Goal: Information Seeking & Learning: Find specific fact

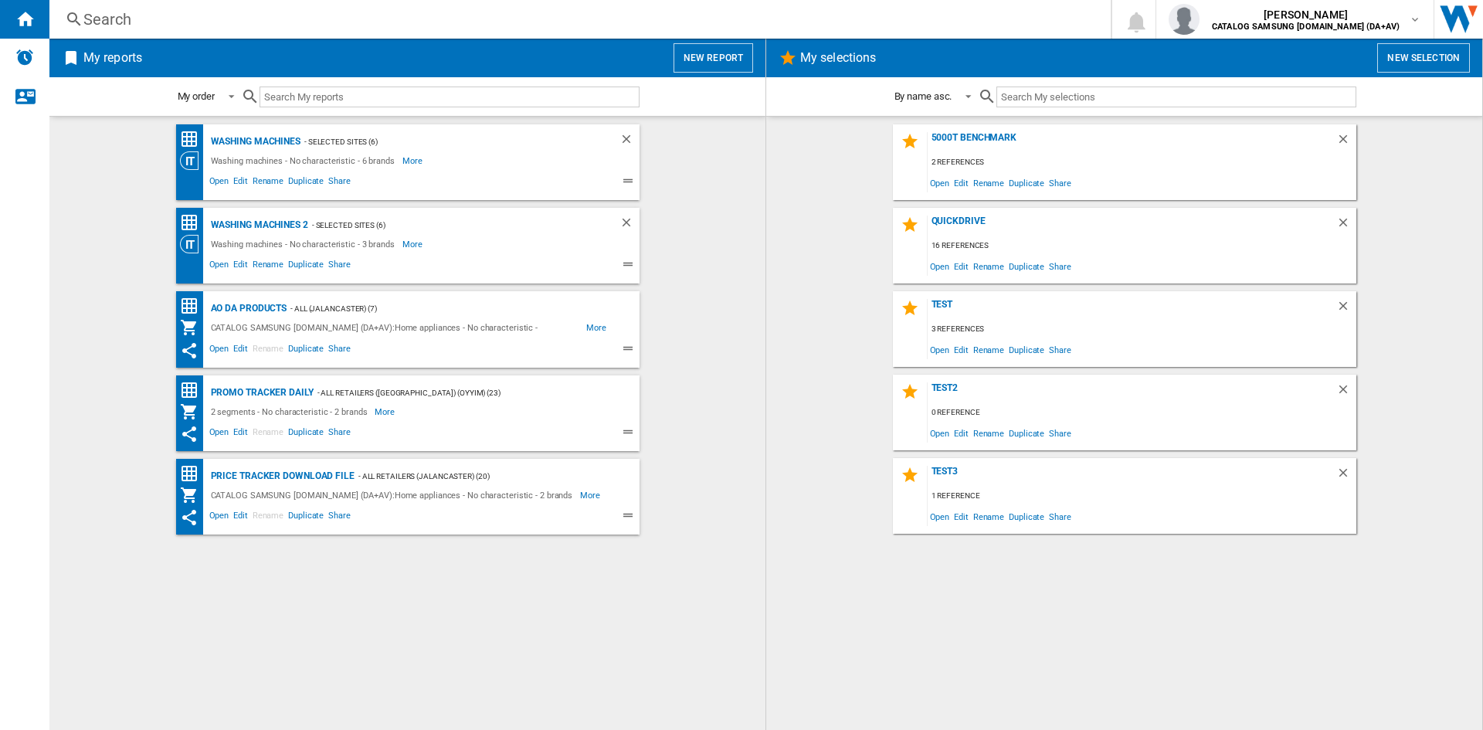
click at [134, 22] on div "Search" at bounding box center [576, 19] width 987 height 22
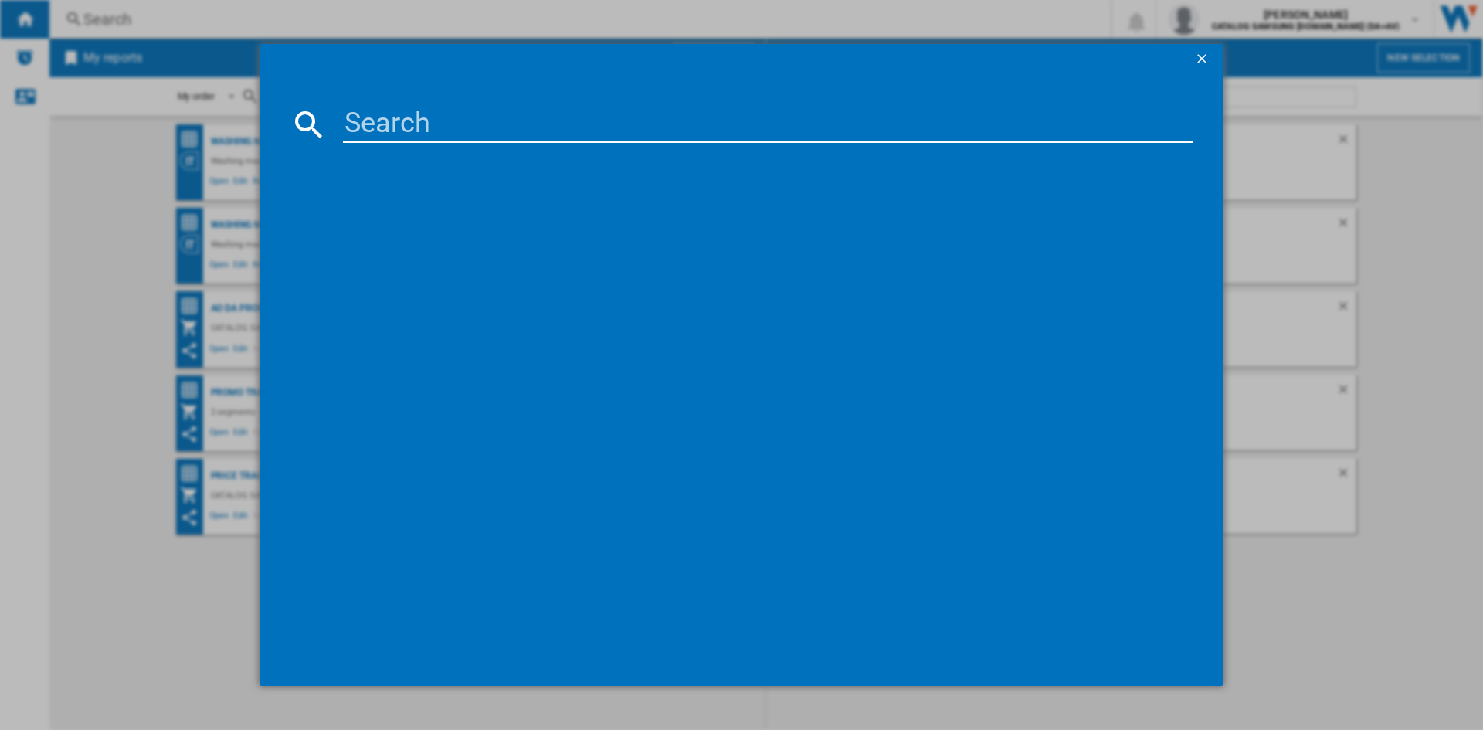
click at [387, 127] on input at bounding box center [768, 124] width 850 height 37
type input "ww90cgc04"
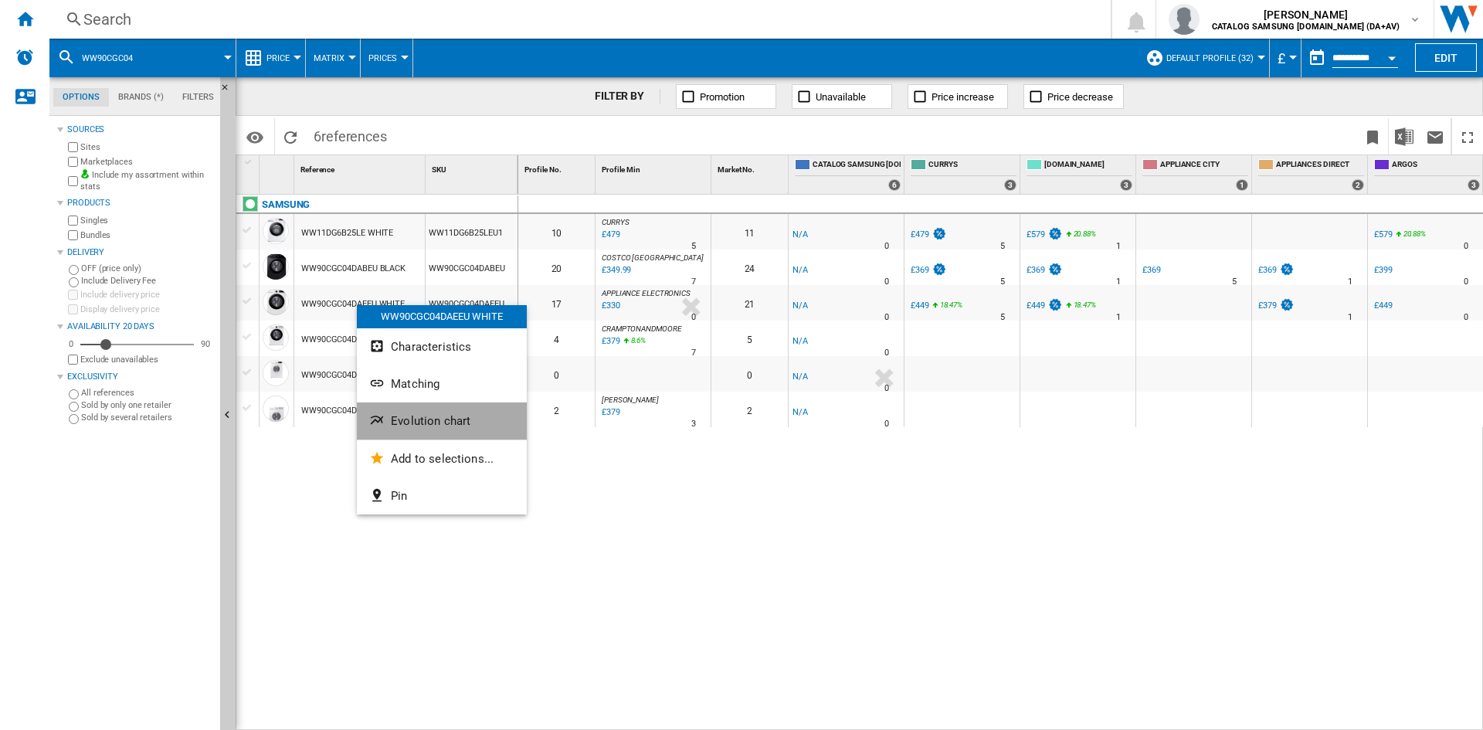
click at [426, 419] on span "Evolution chart" at bounding box center [431, 421] width 80 height 14
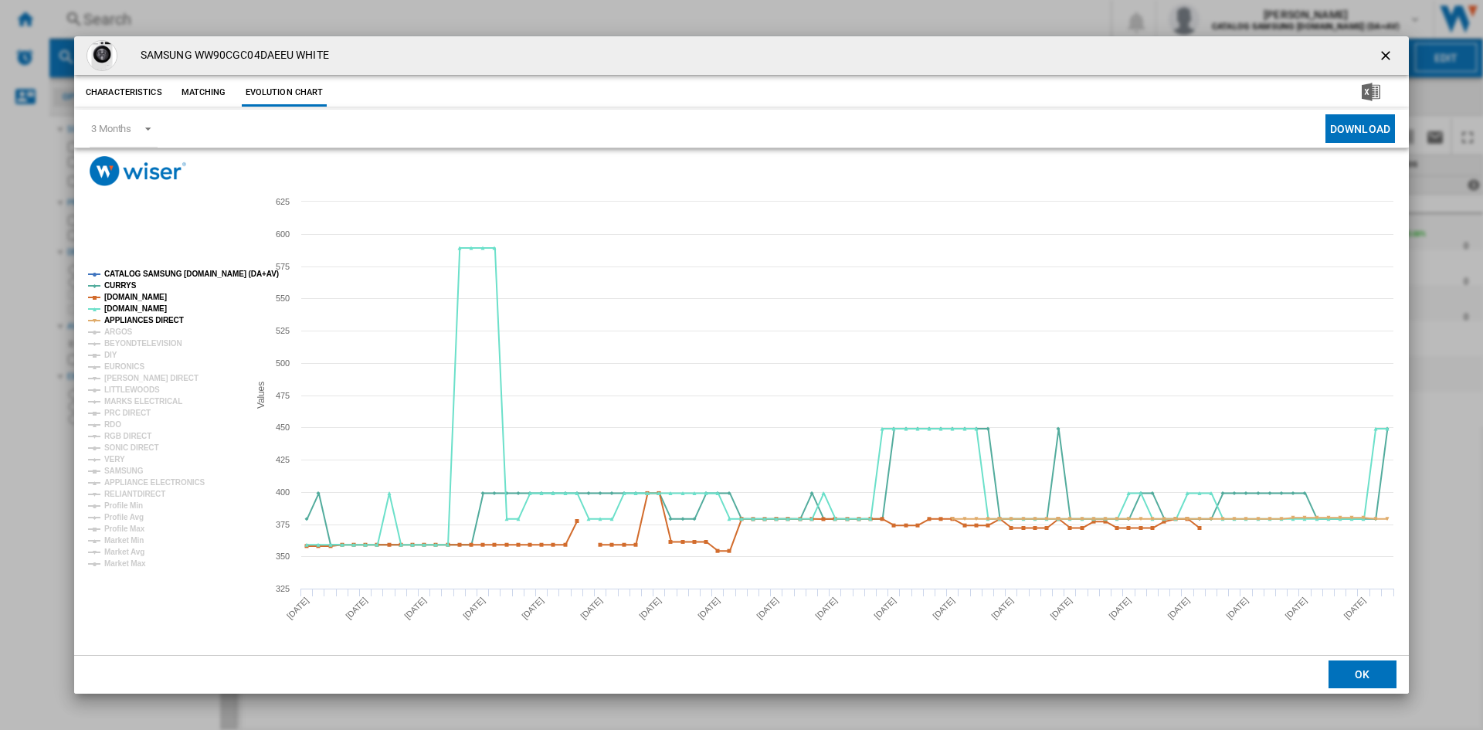
click at [148, 270] on tspan "CATALOG SAMSUNG [DOMAIN_NAME] (DA+AV)" at bounding box center [191, 274] width 175 height 8
click at [121, 330] on tspan "ARGOS" at bounding box center [118, 332] width 29 height 8
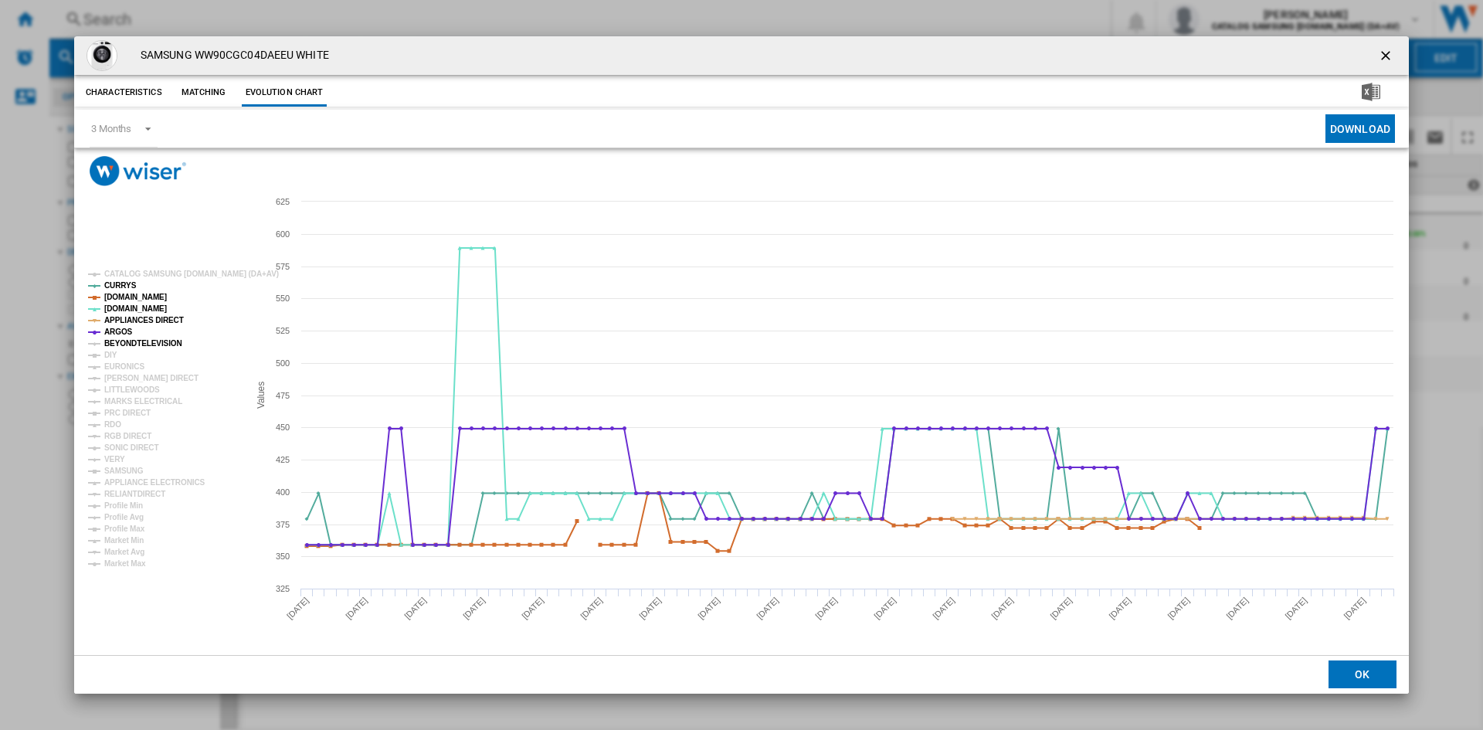
click at [121, 347] on tspan "BEYONDTELEVISION" at bounding box center [143, 343] width 78 height 8
click at [114, 379] on tspan "[PERSON_NAME] DIRECT" at bounding box center [151, 378] width 94 height 8
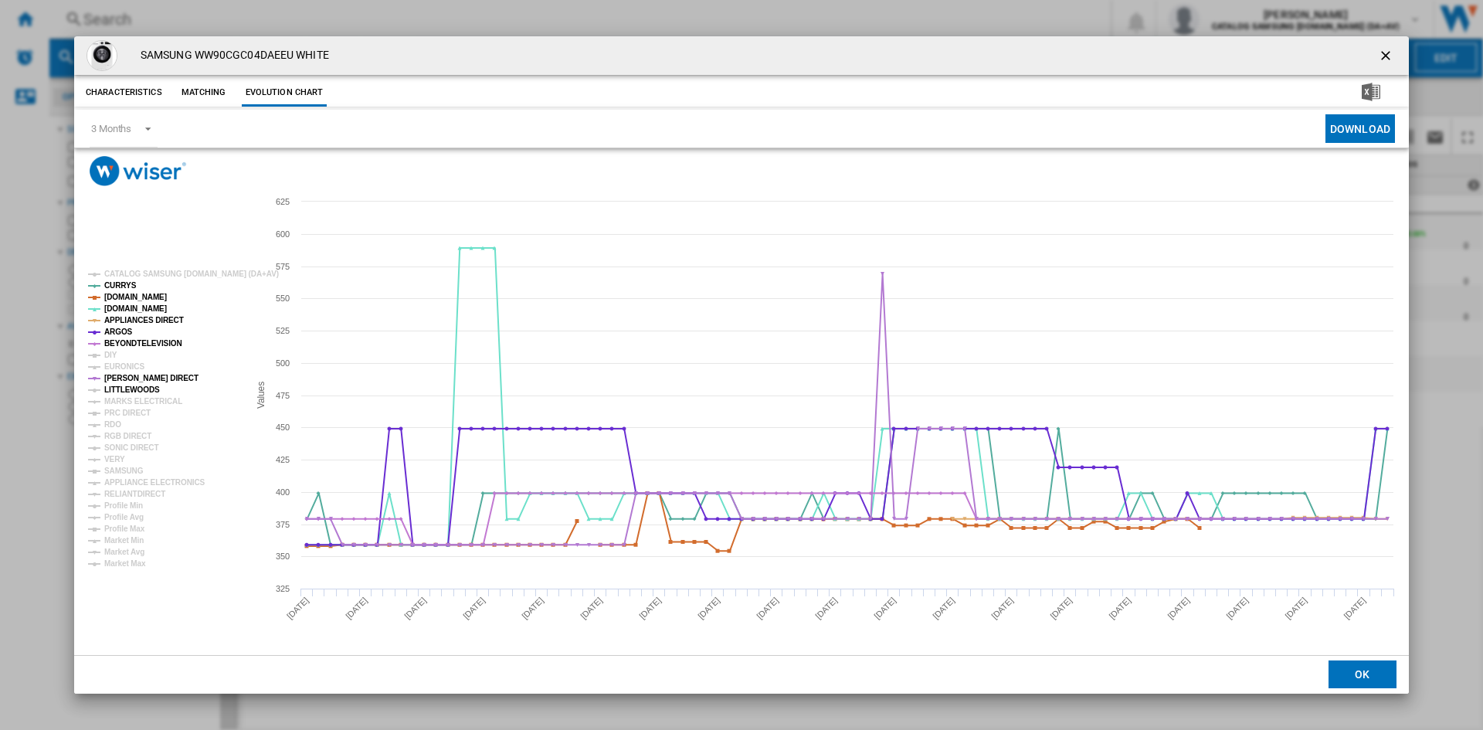
click at [121, 391] on tspan "LITTLEWOODS" at bounding box center [132, 390] width 56 height 8
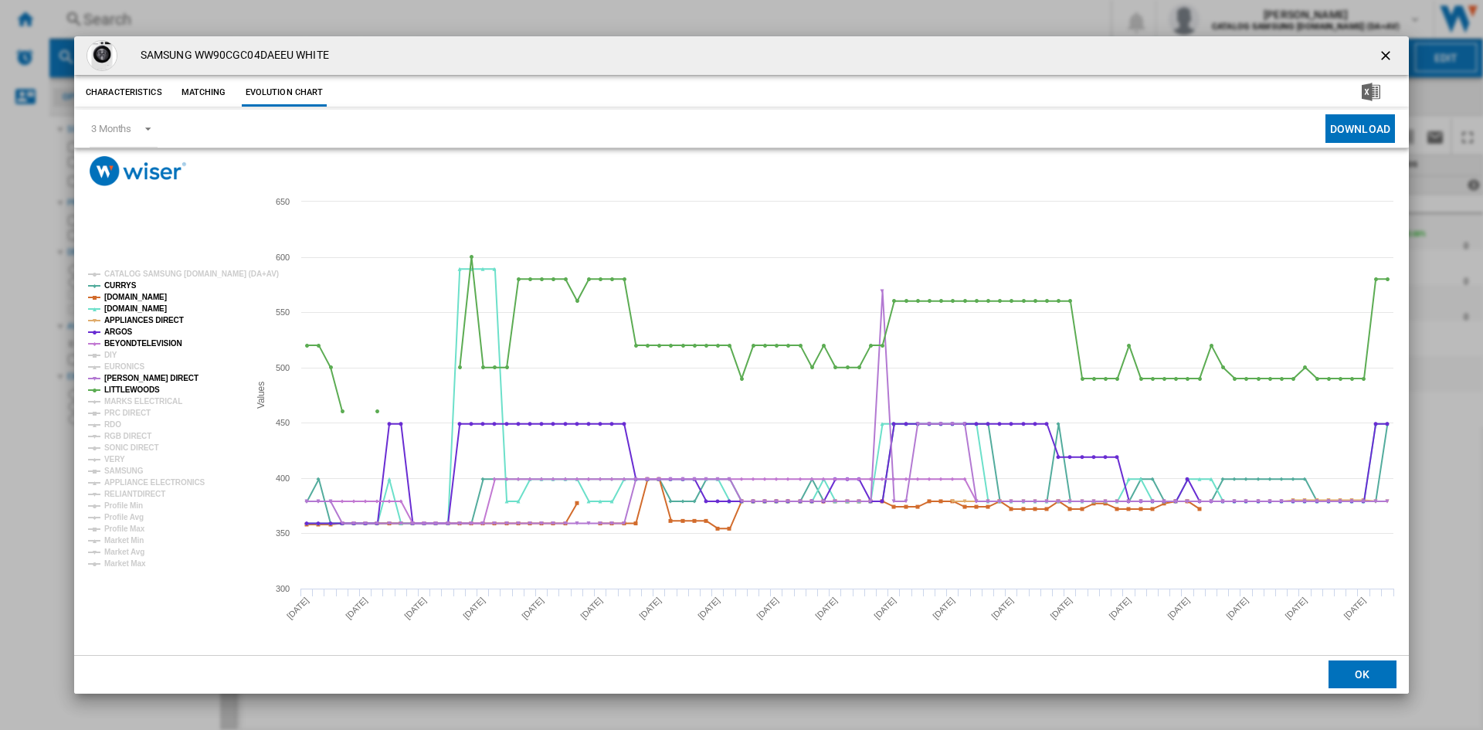
click at [126, 391] on tspan "LITTLEWOODS" at bounding box center [132, 390] width 56 height 8
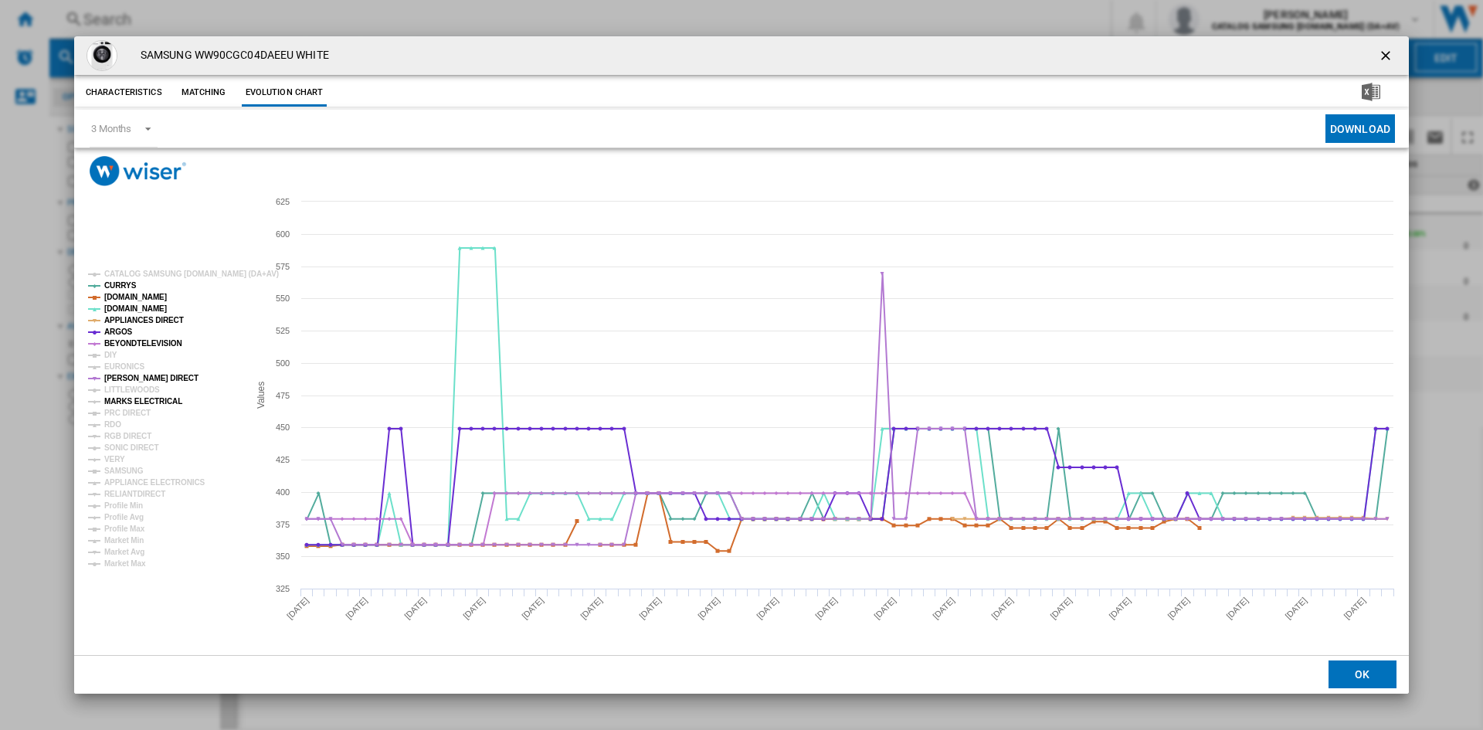
click at [121, 399] on tspan "MARKS ELECTRICAL" at bounding box center [143, 401] width 78 height 8
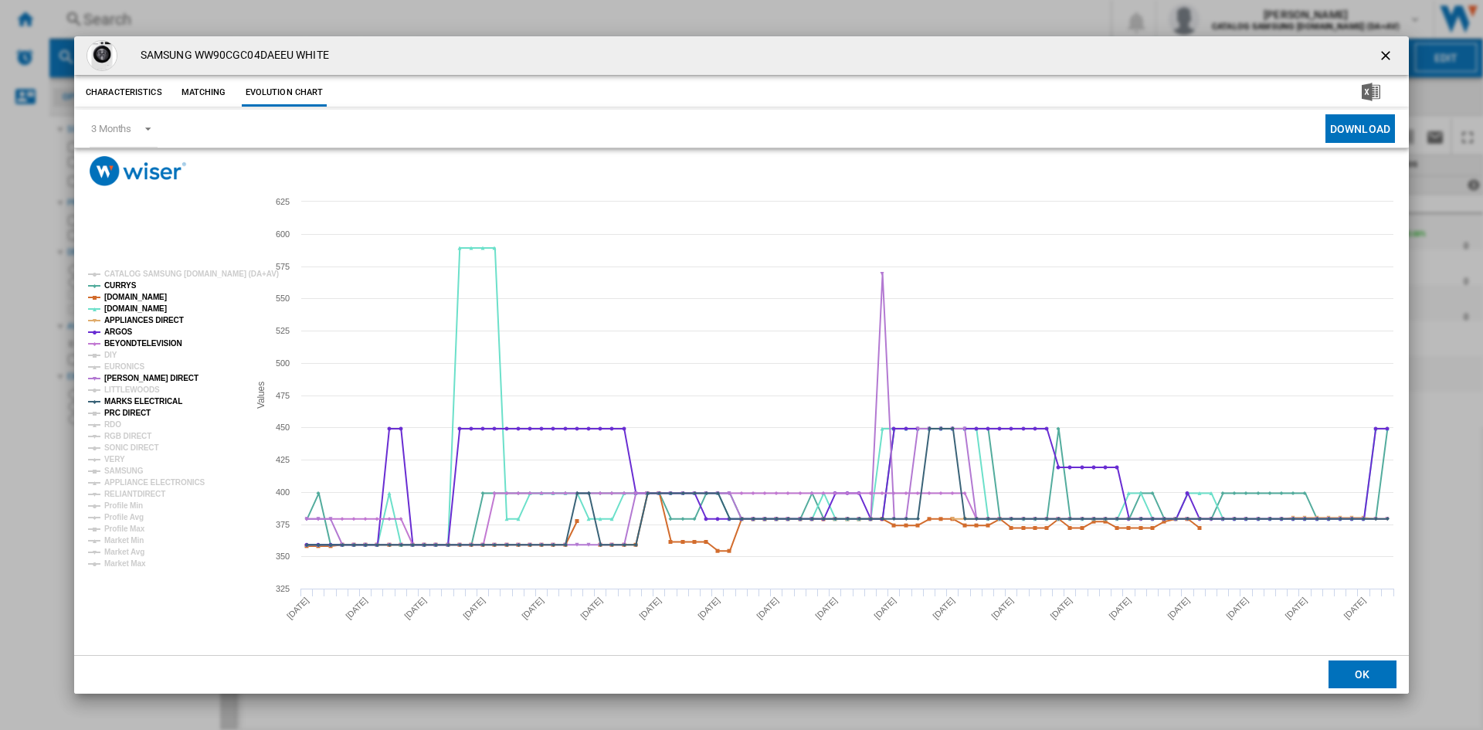
click at [115, 412] on tspan "PRC DIRECT" at bounding box center [127, 413] width 46 height 8
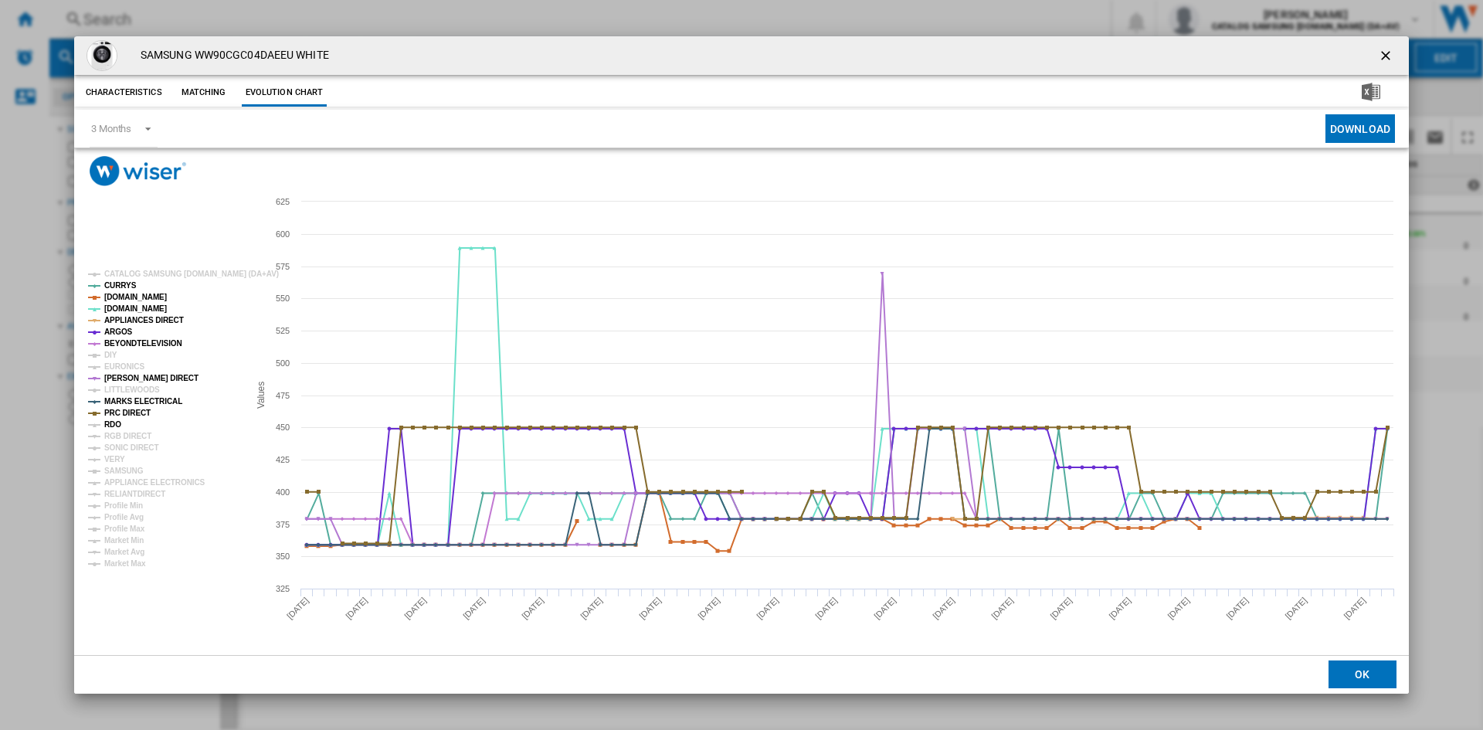
click at [108, 421] on tspan "RDO" at bounding box center [112, 424] width 17 height 8
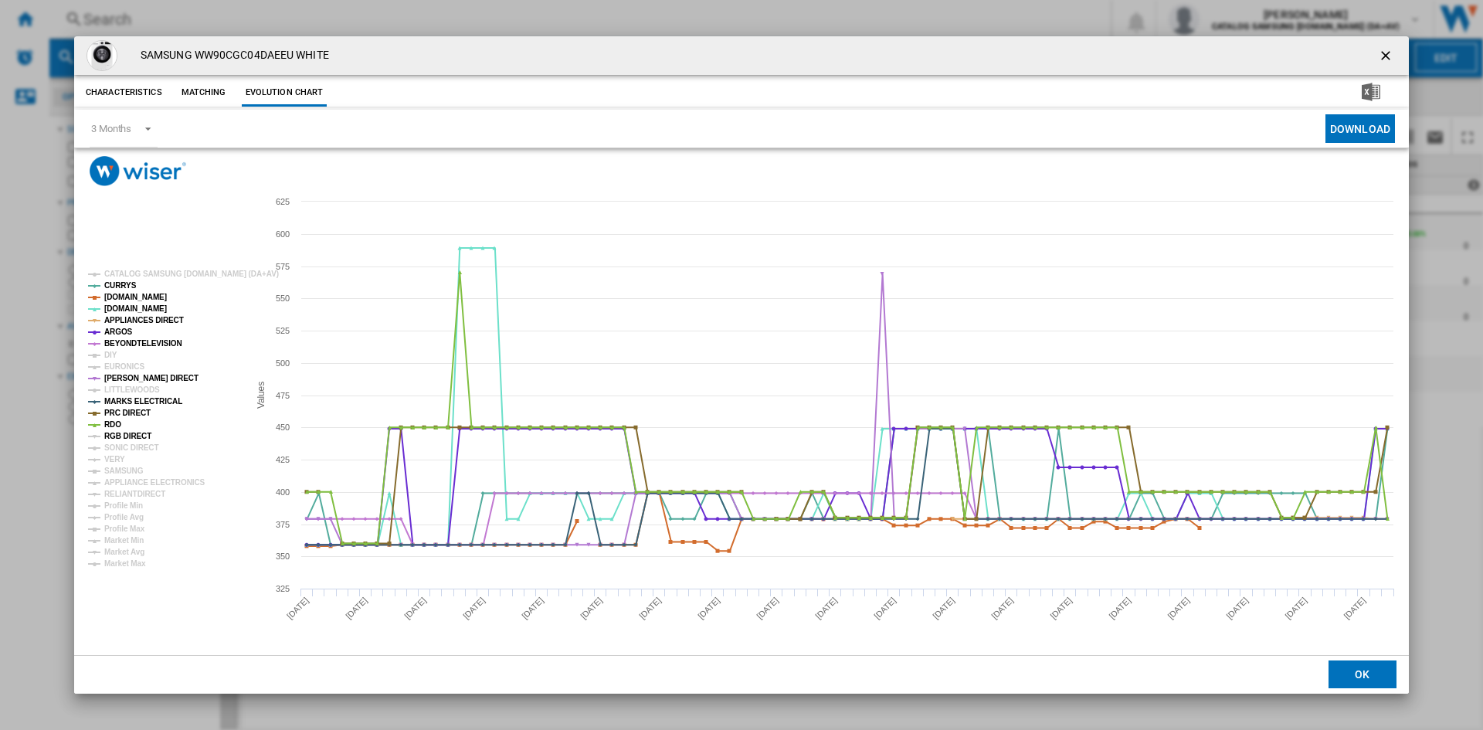
click at [121, 436] on tspan "RGB DIRECT" at bounding box center [127, 436] width 47 height 8
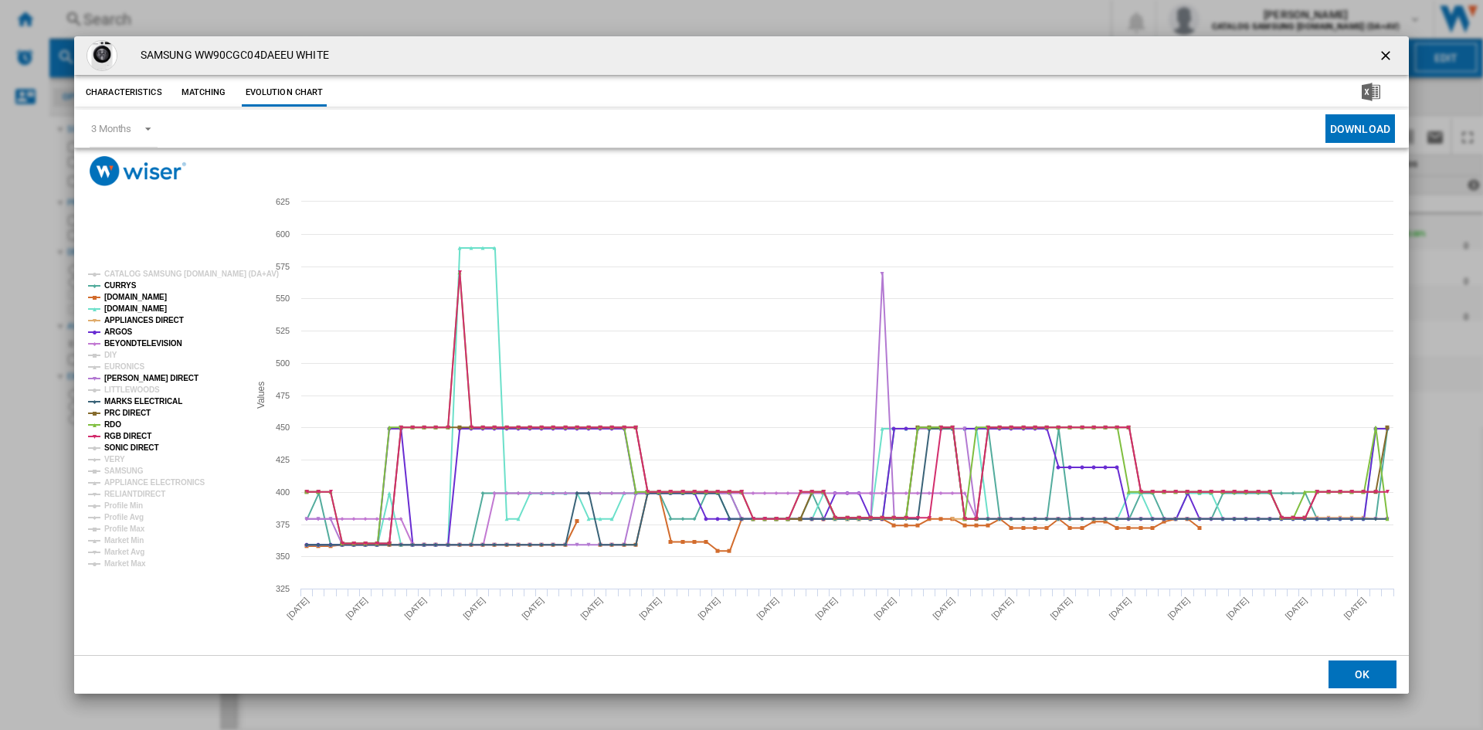
click at [124, 452] on tspan "SONIC DIRECT" at bounding box center [131, 447] width 54 height 8
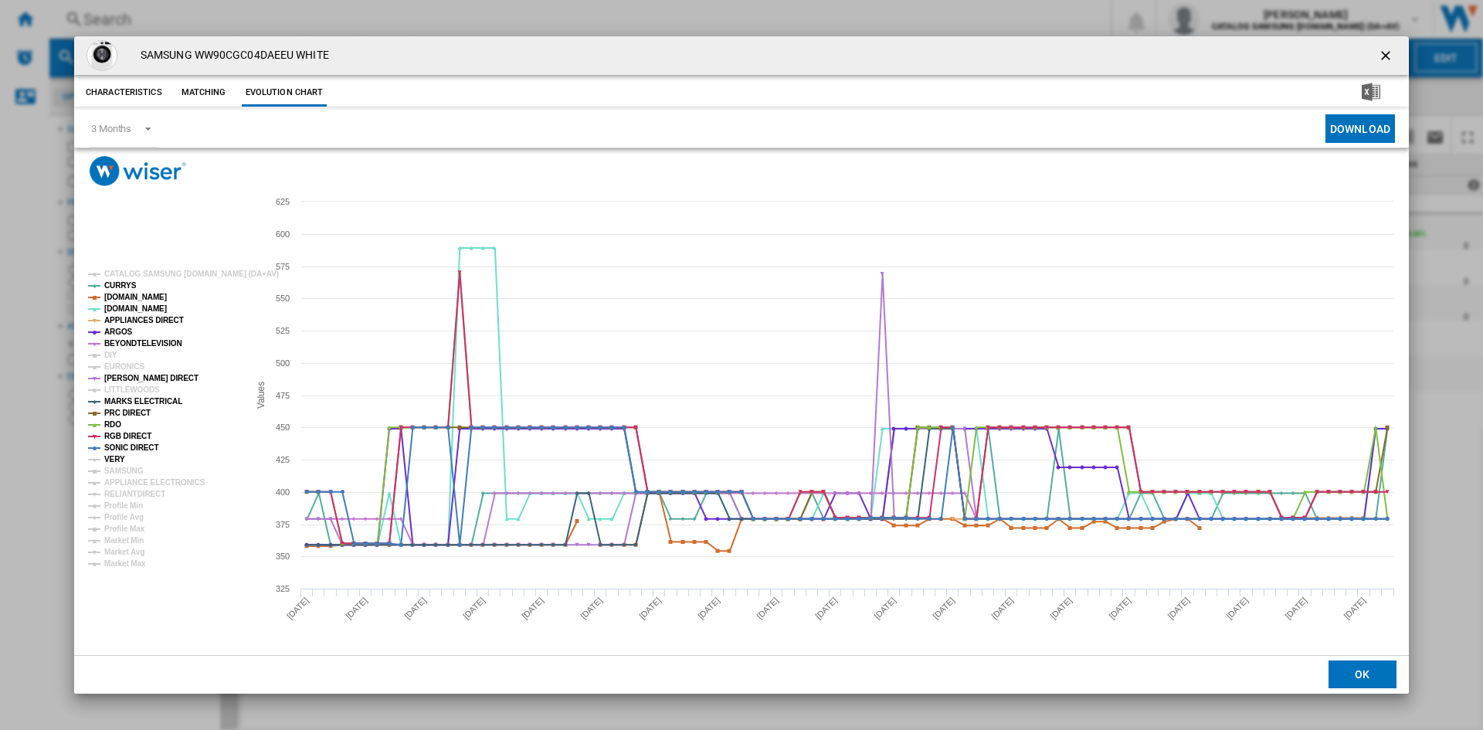
click at [111, 460] on tspan "VERY" at bounding box center [114, 459] width 21 height 8
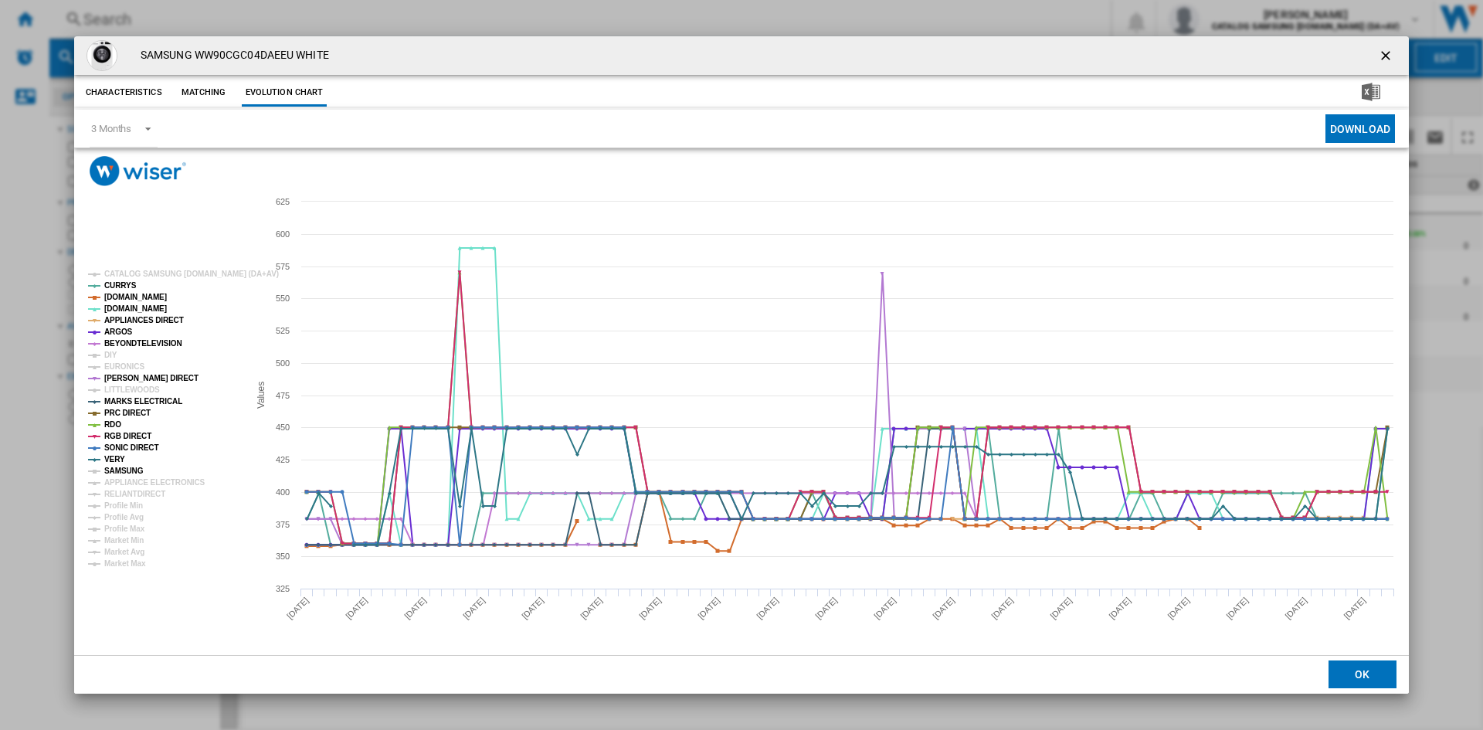
click at [125, 468] on tspan "SAMSUNG" at bounding box center [123, 471] width 39 height 8
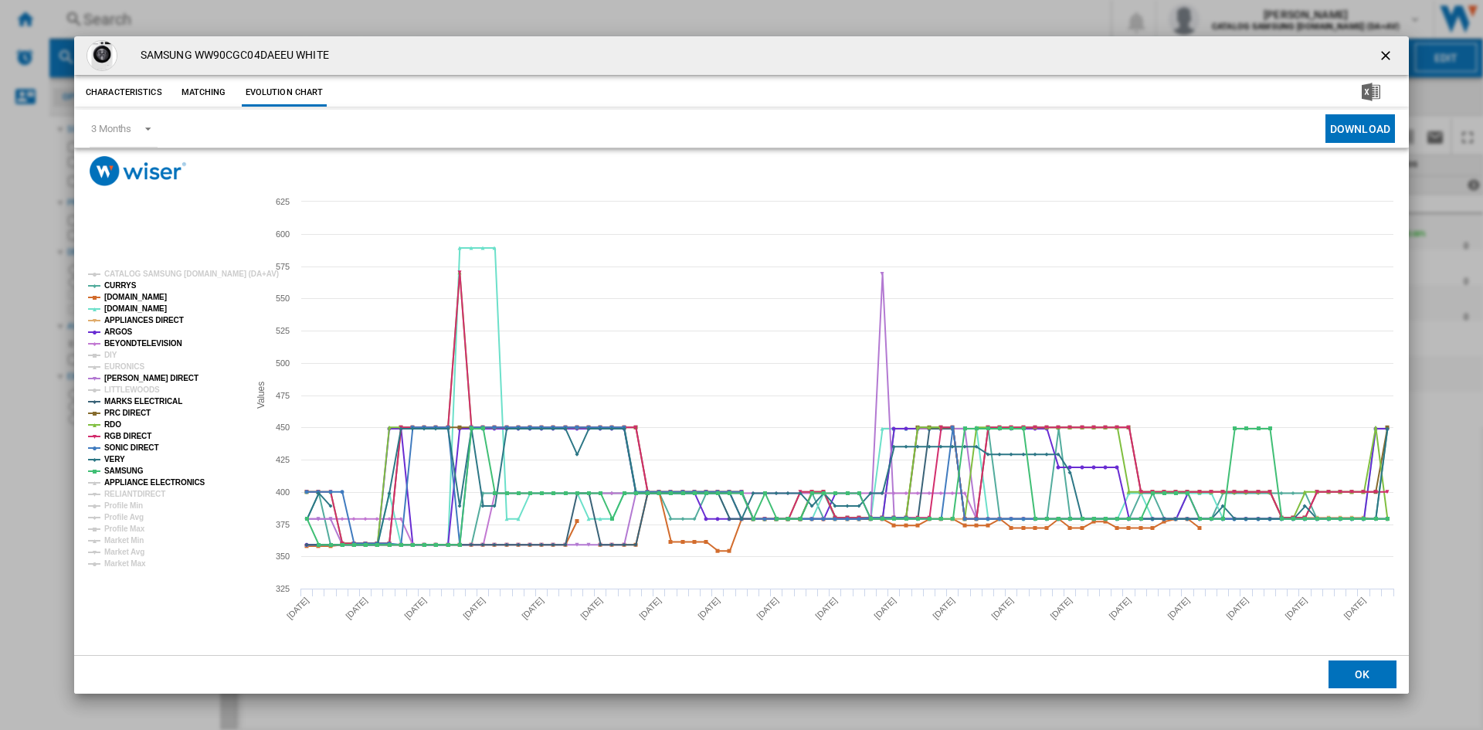
click at [136, 479] on tspan "APPLIANCE ELECTRONICS" at bounding box center [154, 482] width 101 height 8
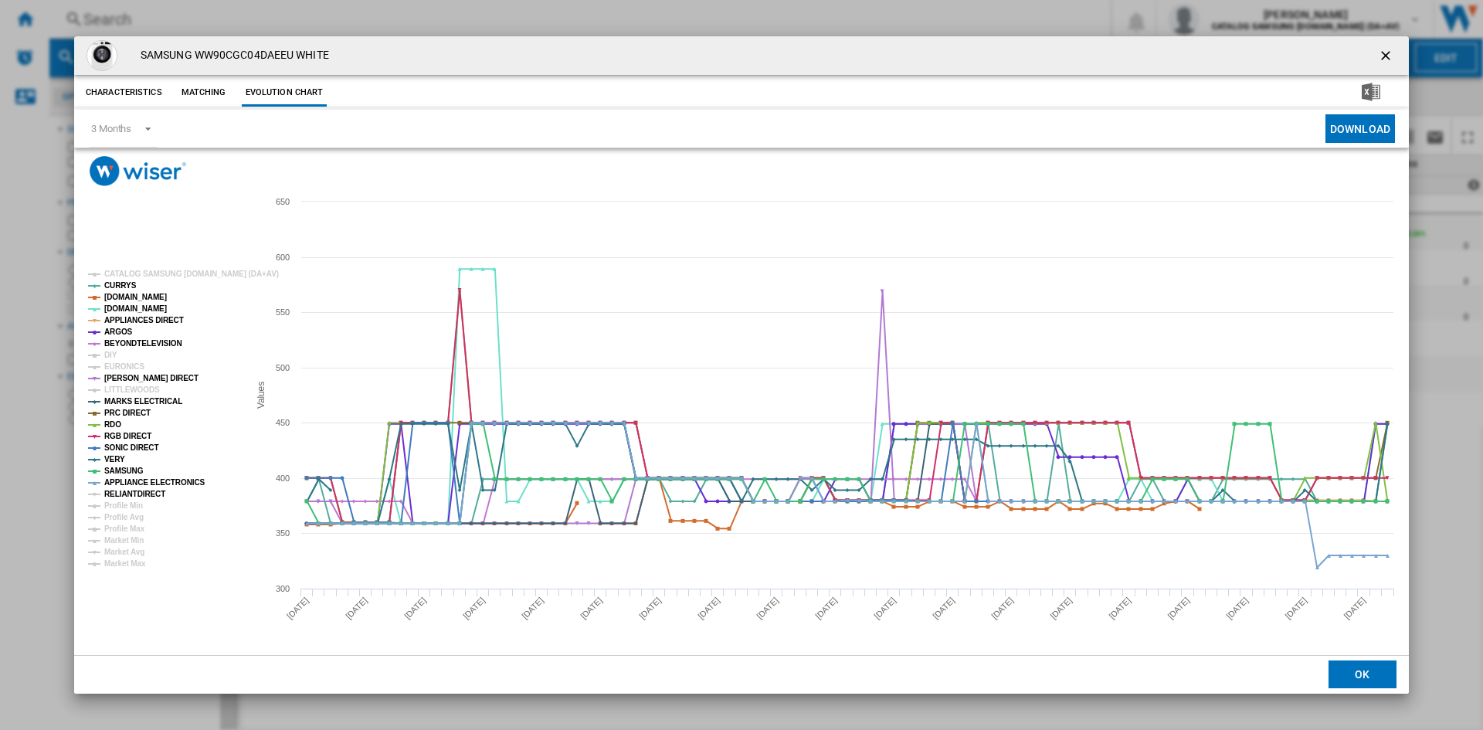
click at [137, 491] on tspan "RELIANTDIRECT" at bounding box center [134, 494] width 61 height 8
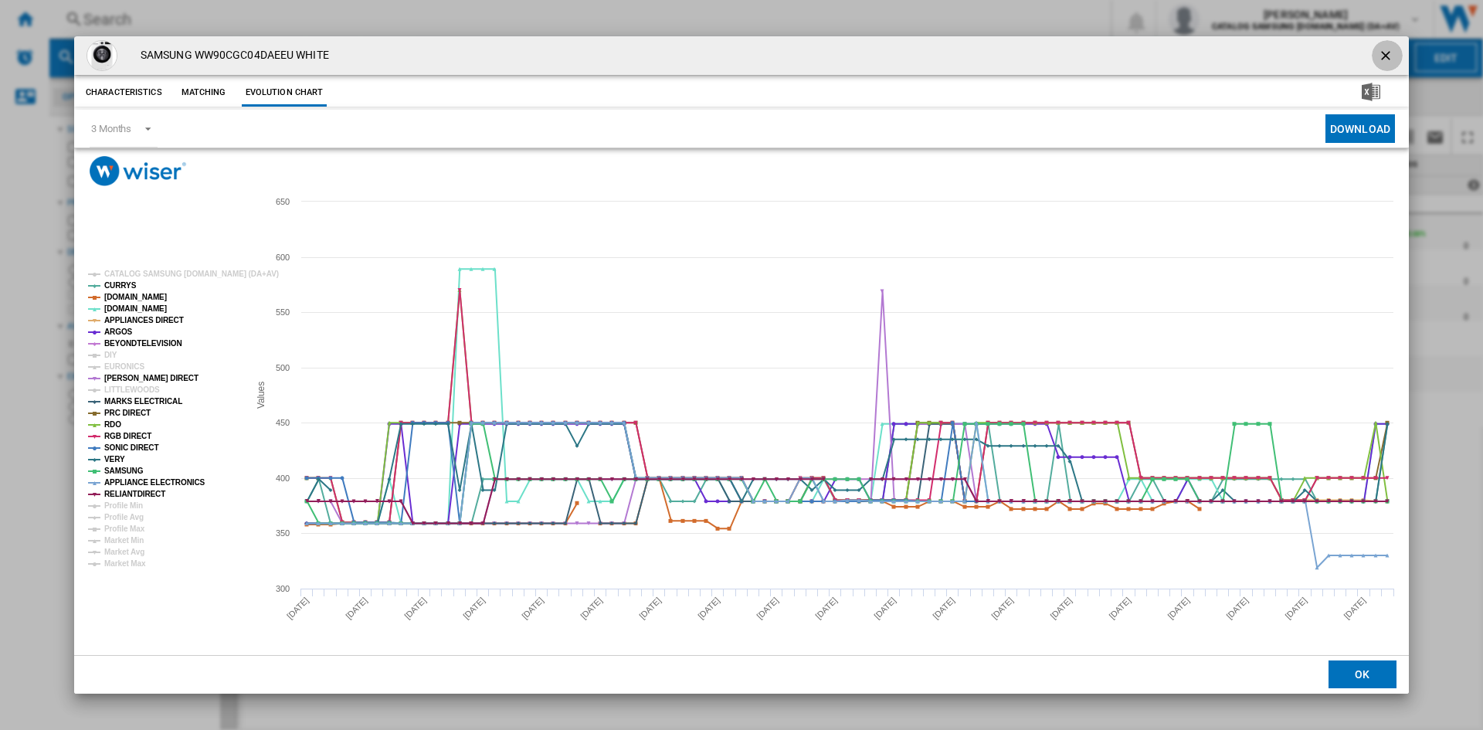
click at [1380, 59] on ng-md-icon "getI18NText('BUTTONS.CLOSE_DIALOG')" at bounding box center [1387, 57] width 19 height 19
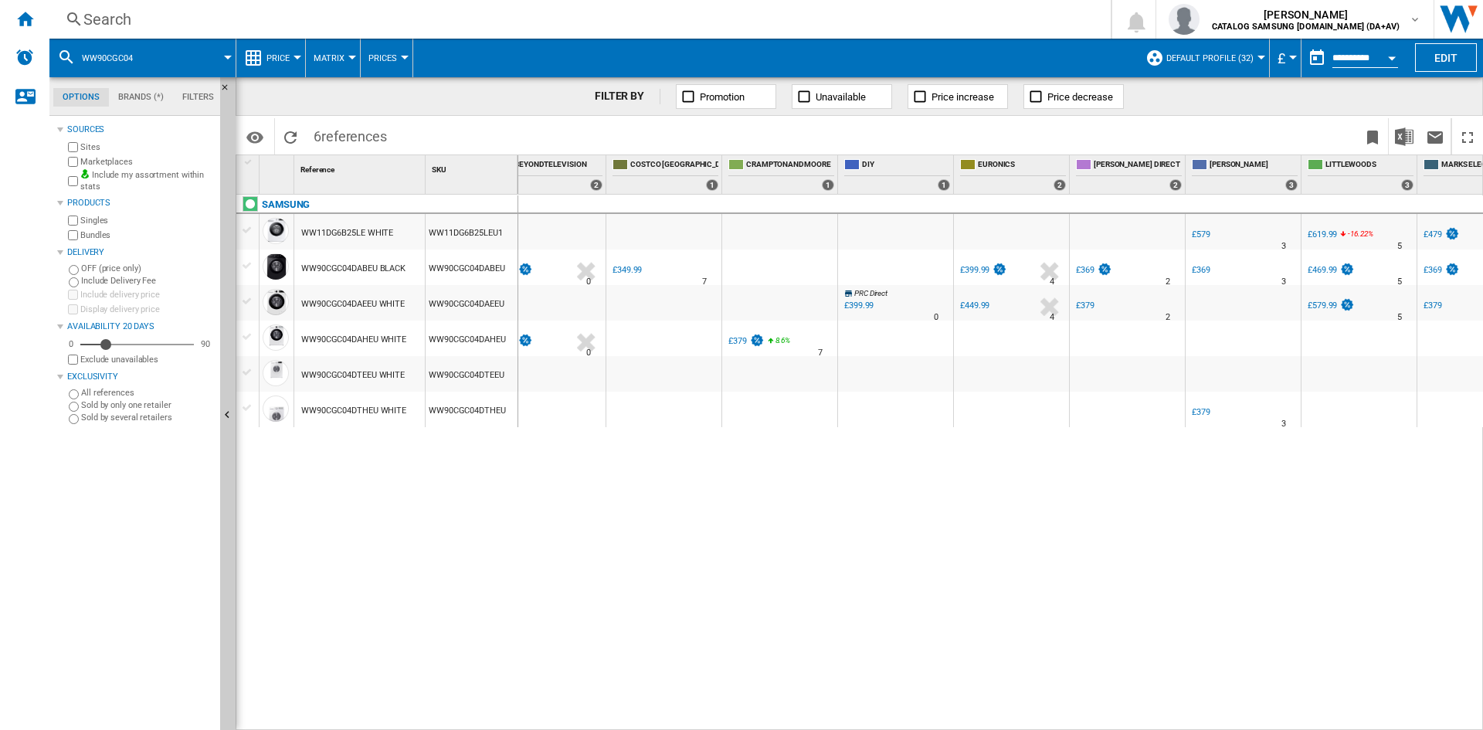
scroll to position [0, 1116]
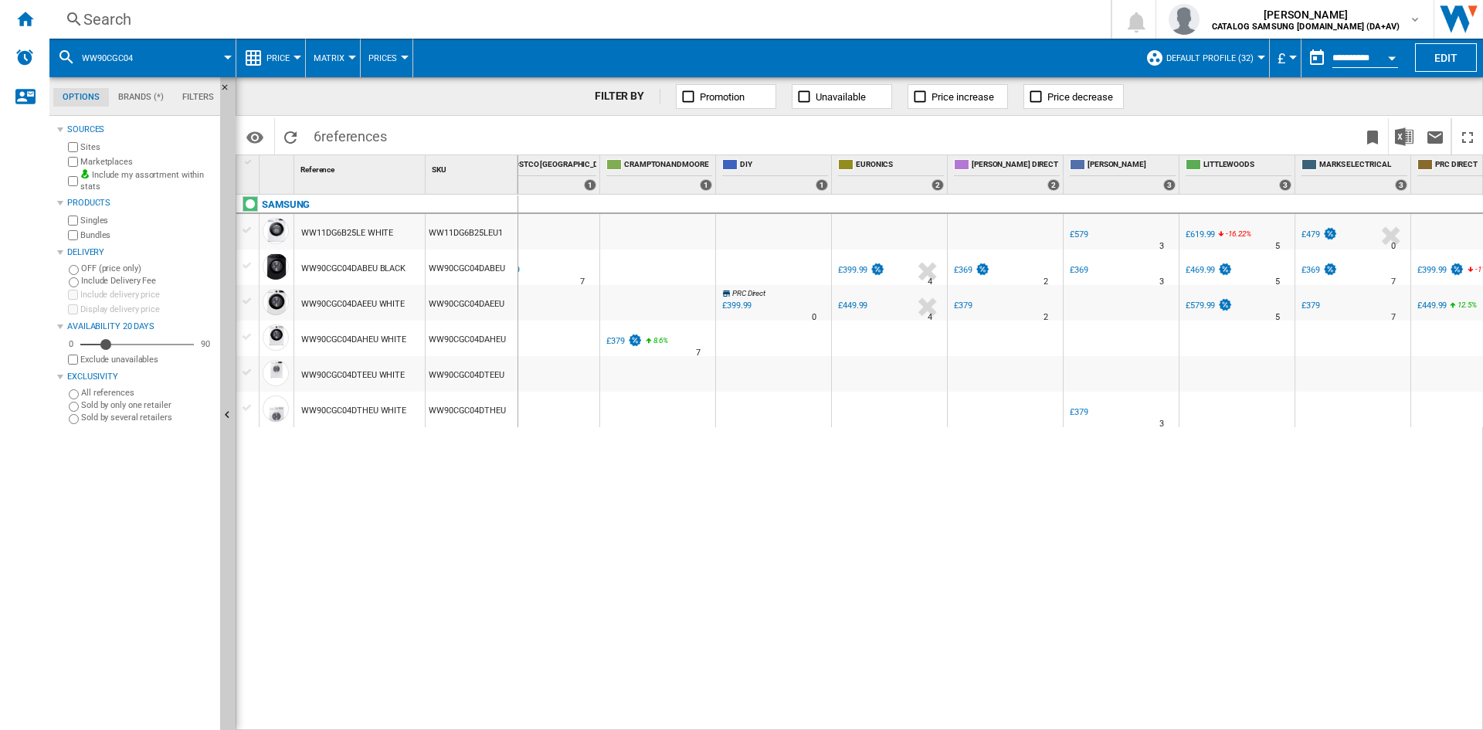
click at [965, 305] on div "£379" at bounding box center [963, 306] width 19 height 10
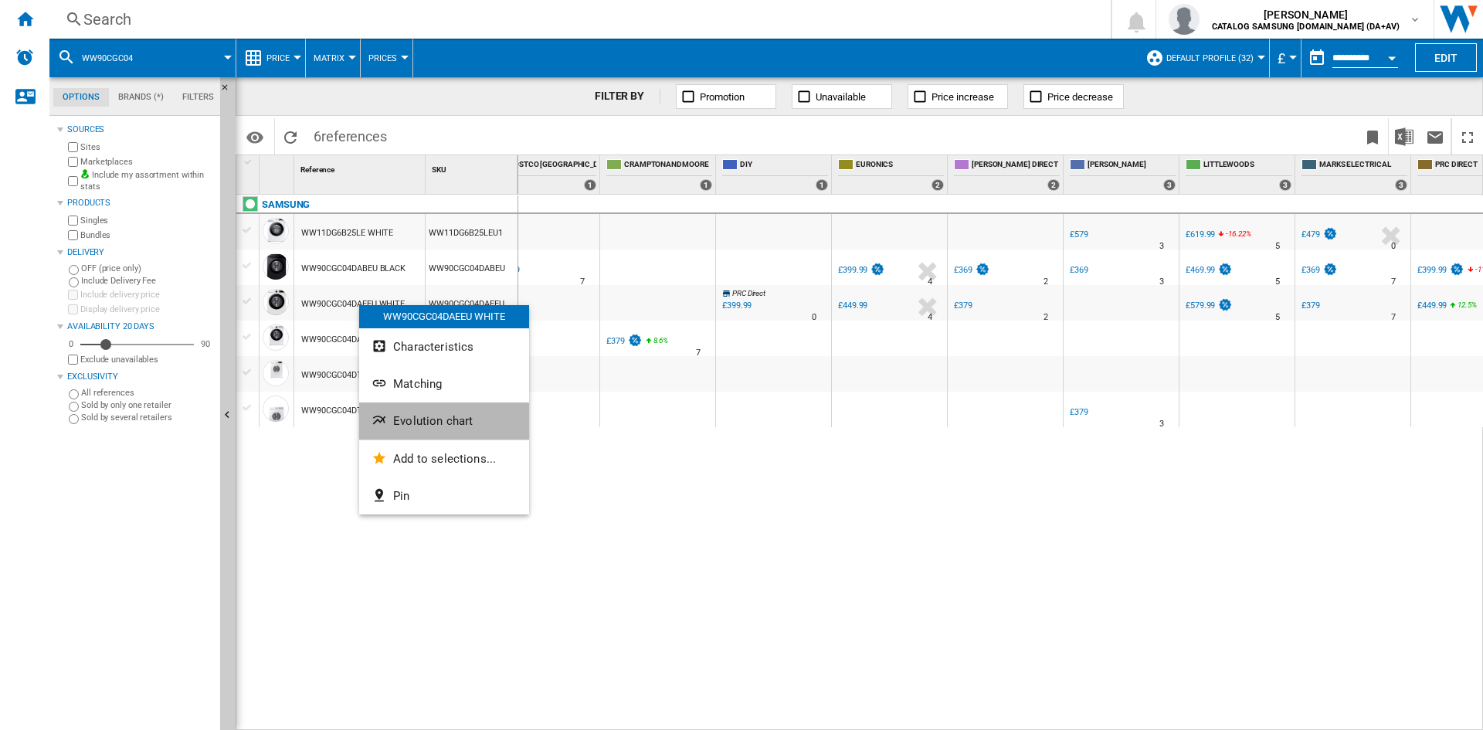
click at [425, 428] on button "Evolution chart" at bounding box center [444, 421] width 170 height 37
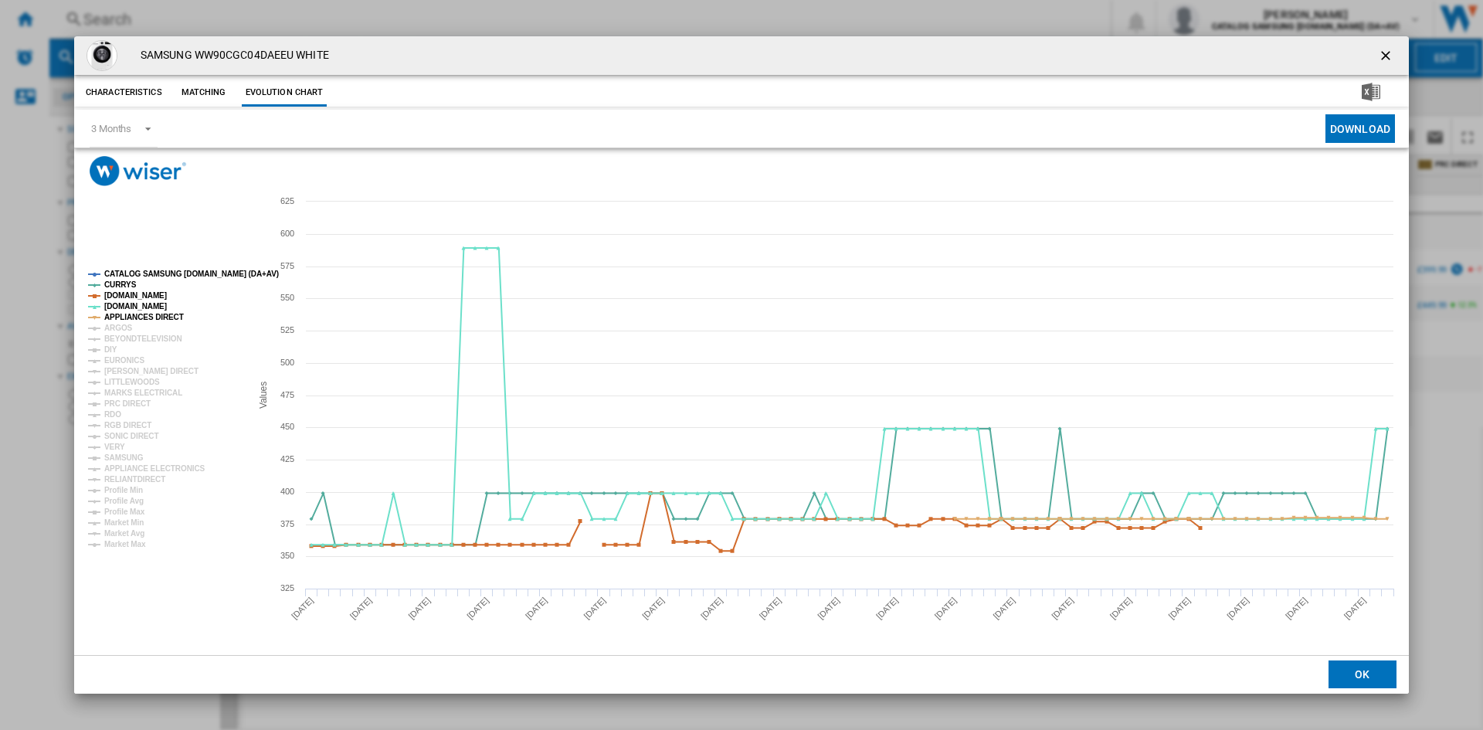
click at [144, 273] on tspan "CATALOG SAMSUNG [DOMAIN_NAME] (DA+AV)" at bounding box center [191, 274] width 175 height 8
click at [120, 327] on tspan "ARGOS" at bounding box center [118, 328] width 29 height 8
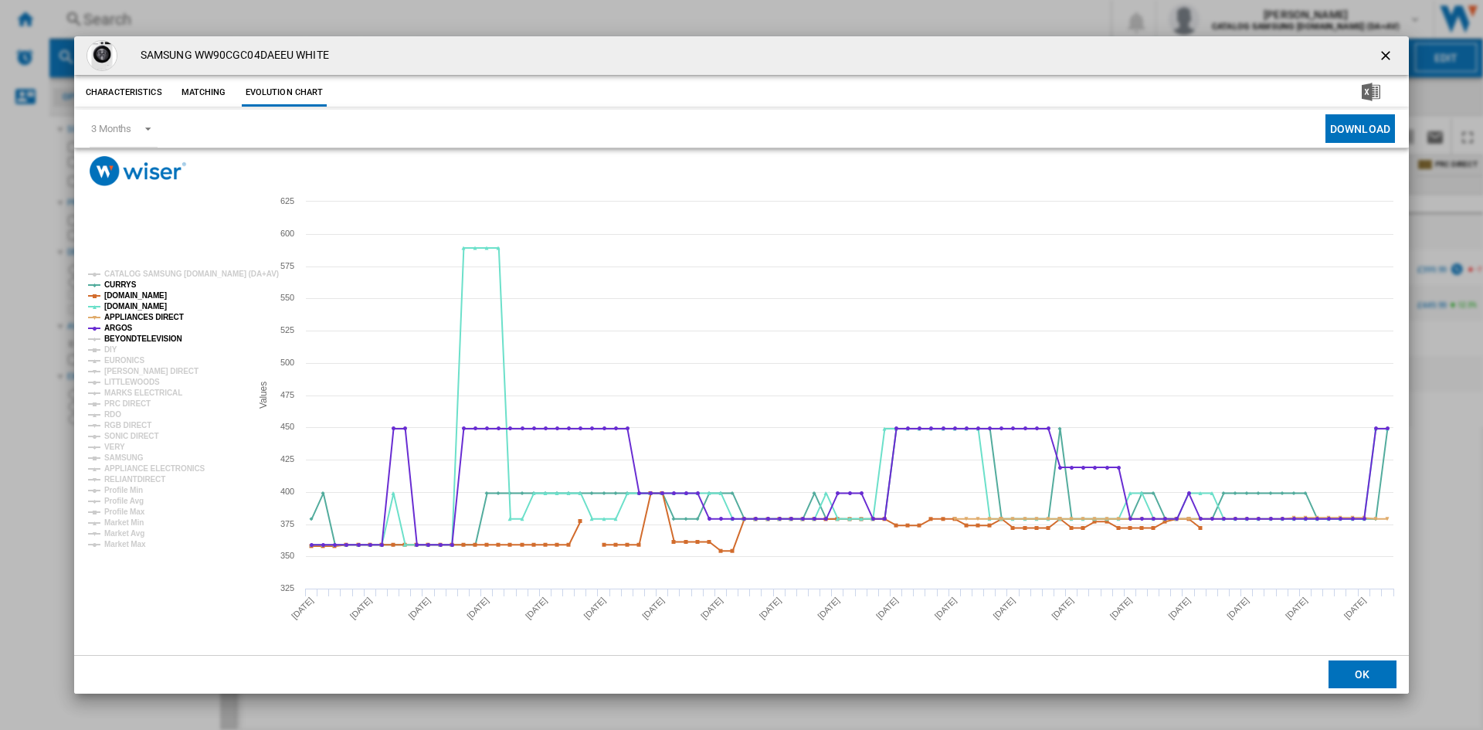
click at [120, 339] on tspan "BEYONDTELEVISION" at bounding box center [143, 339] width 78 height 8
click at [115, 362] on tspan "EURONICS" at bounding box center [124, 360] width 40 height 8
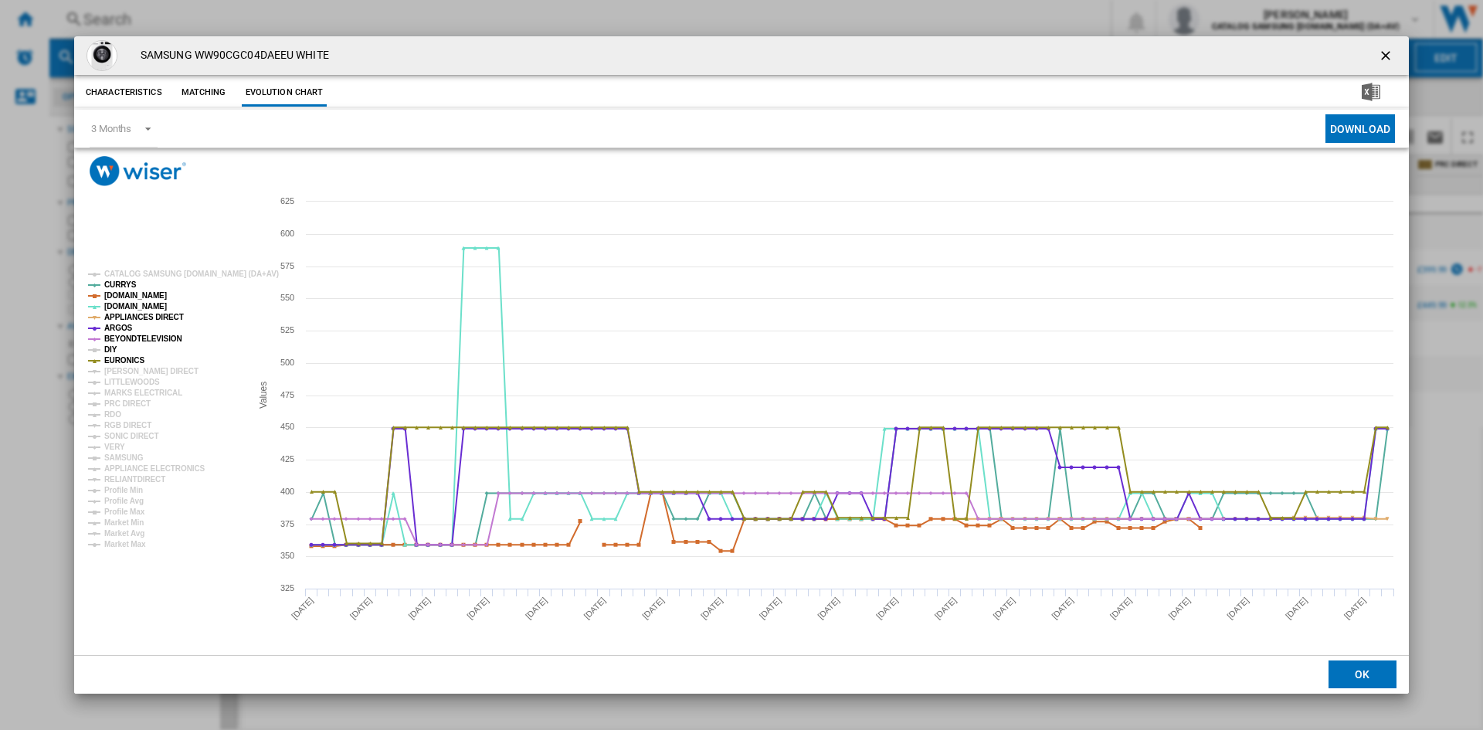
click at [110, 352] on tspan "DIY" at bounding box center [110, 349] width 13 height 8
click at [124, 368] on tspan "[PERSON_NAME] DIRECT" at bounding box center [151, 371] width 94 height 8
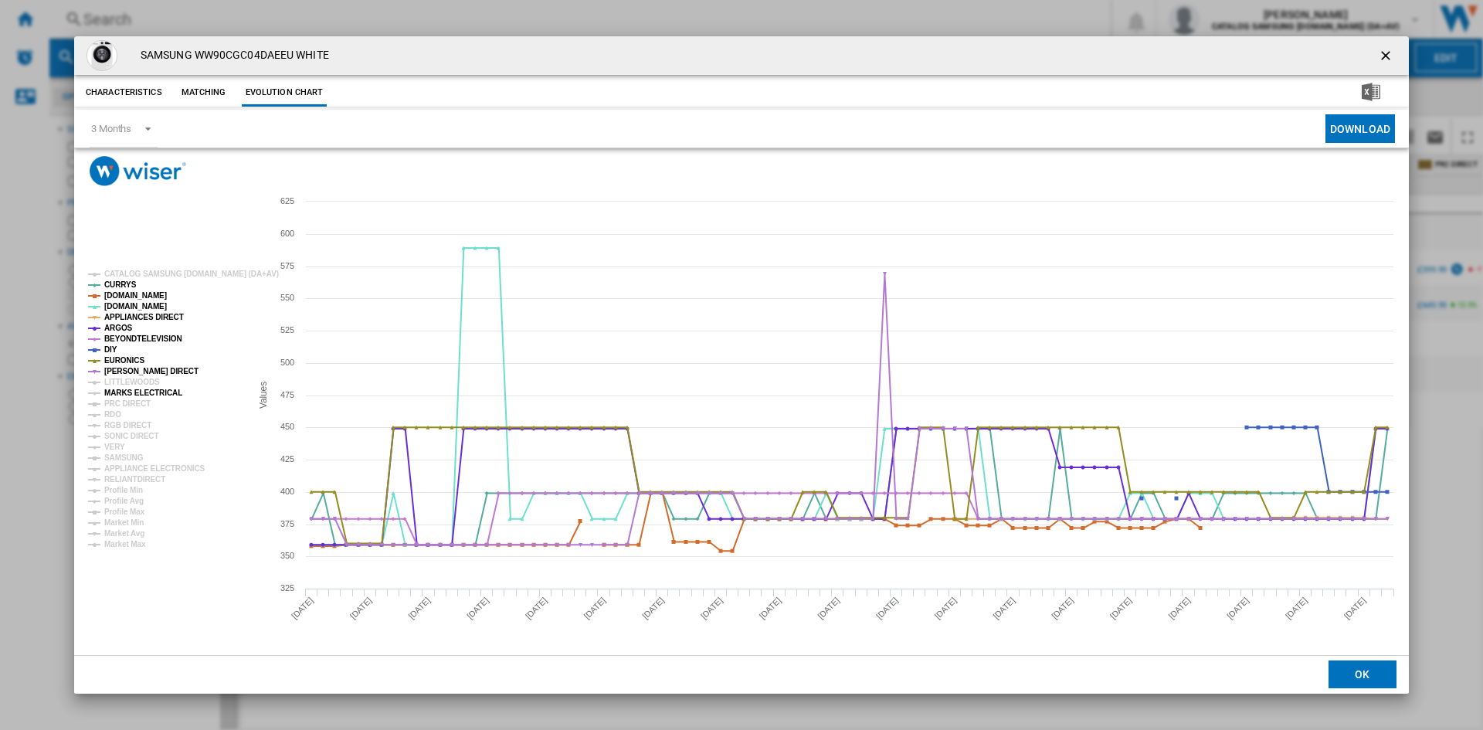
drag, startPoint x: 119, startPoint y: 390, endPoint x: 119, endPoint y: 399, distance: 9.3
click at [119, 391] on tspan "MARKS ELECTRICAL" at bounding box center [143, 393] width 78 height 8
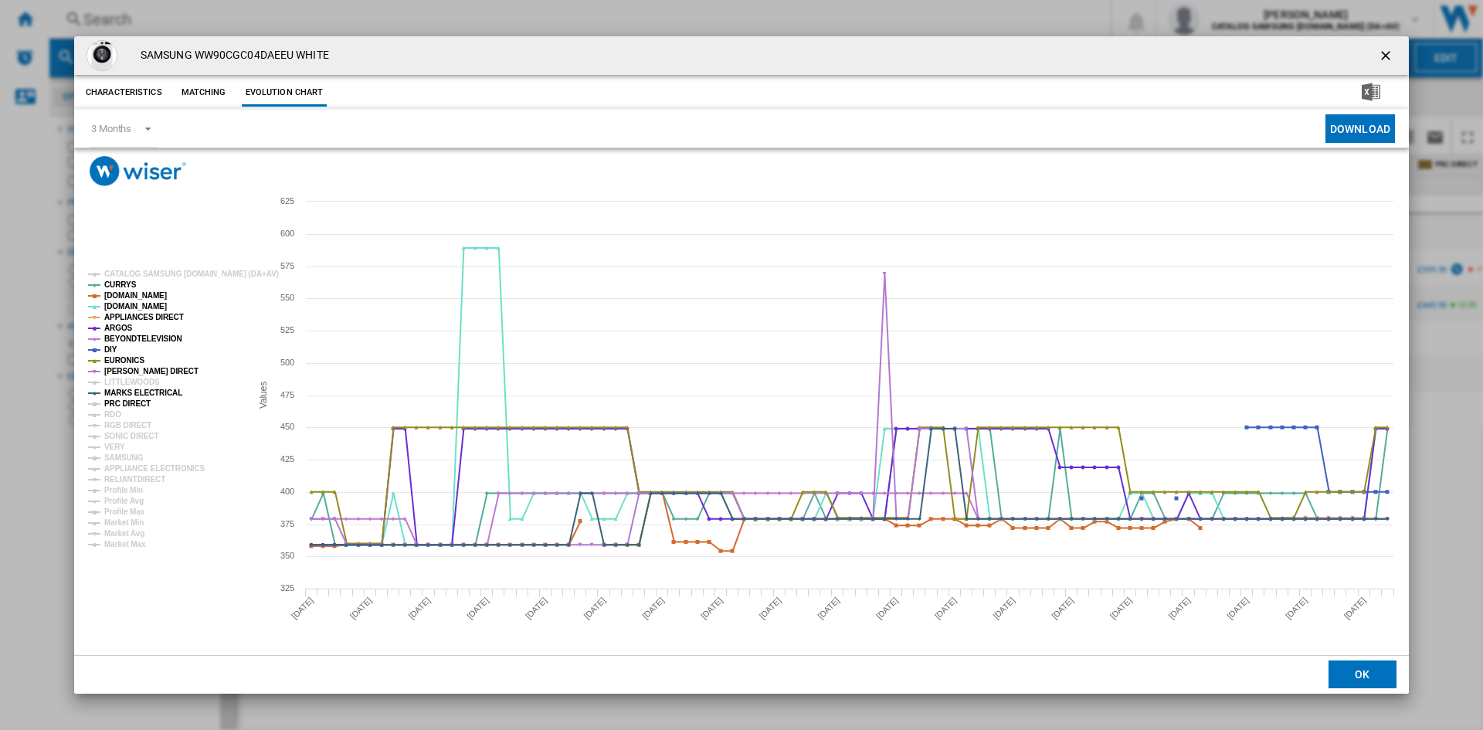
click at [121, 403] on tspan "PRC DIRECT" at bounding box center [127, 403] width 46 height 8
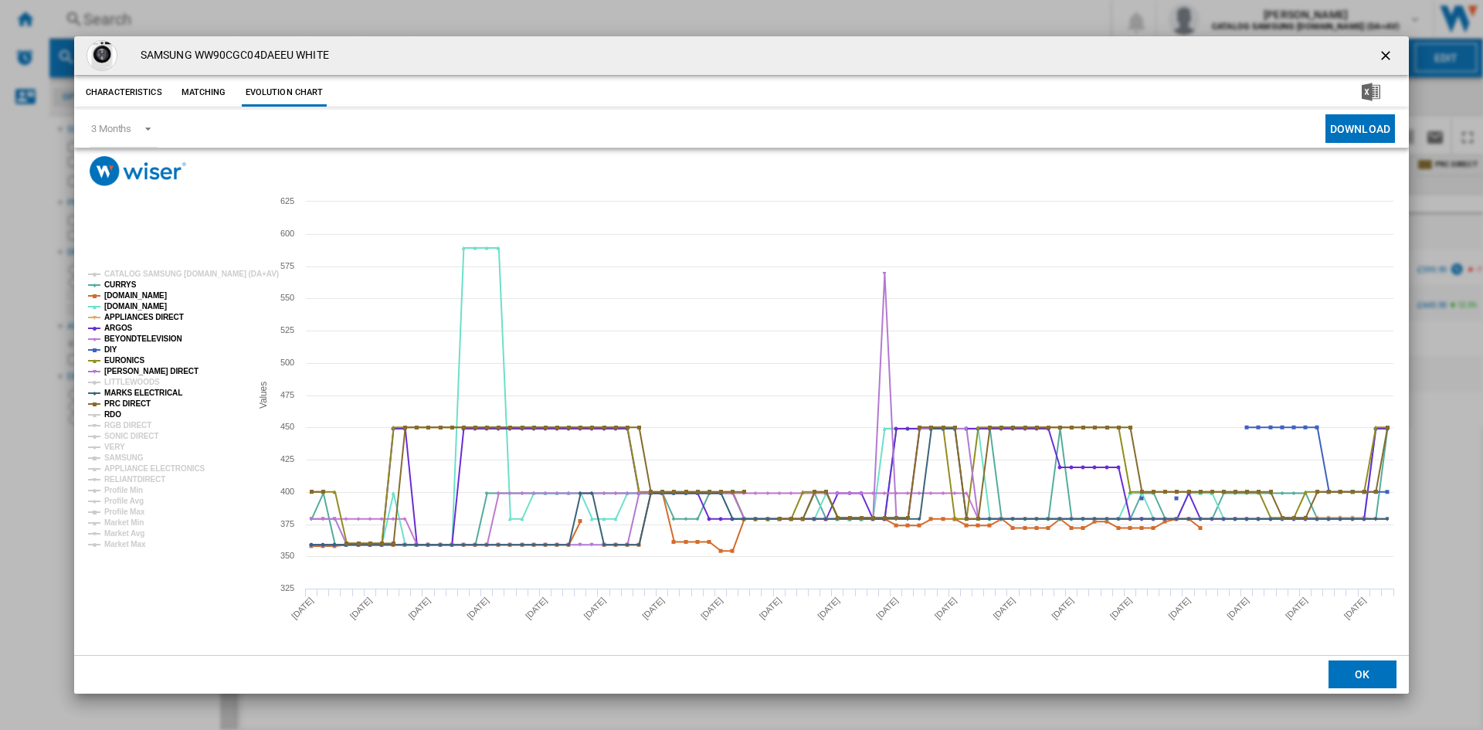
click at [115, 416] on tspan "RDO" at bounding box center [112, 414] width 17 height 8
click at [125, 424] on tspan "RGB DIRECT" at bounding box center [127, 425] width 47 height 8
click at [123, 435] on tspan "SONIC DIRECT" at bounding box center [131, 436] width 54 height 8
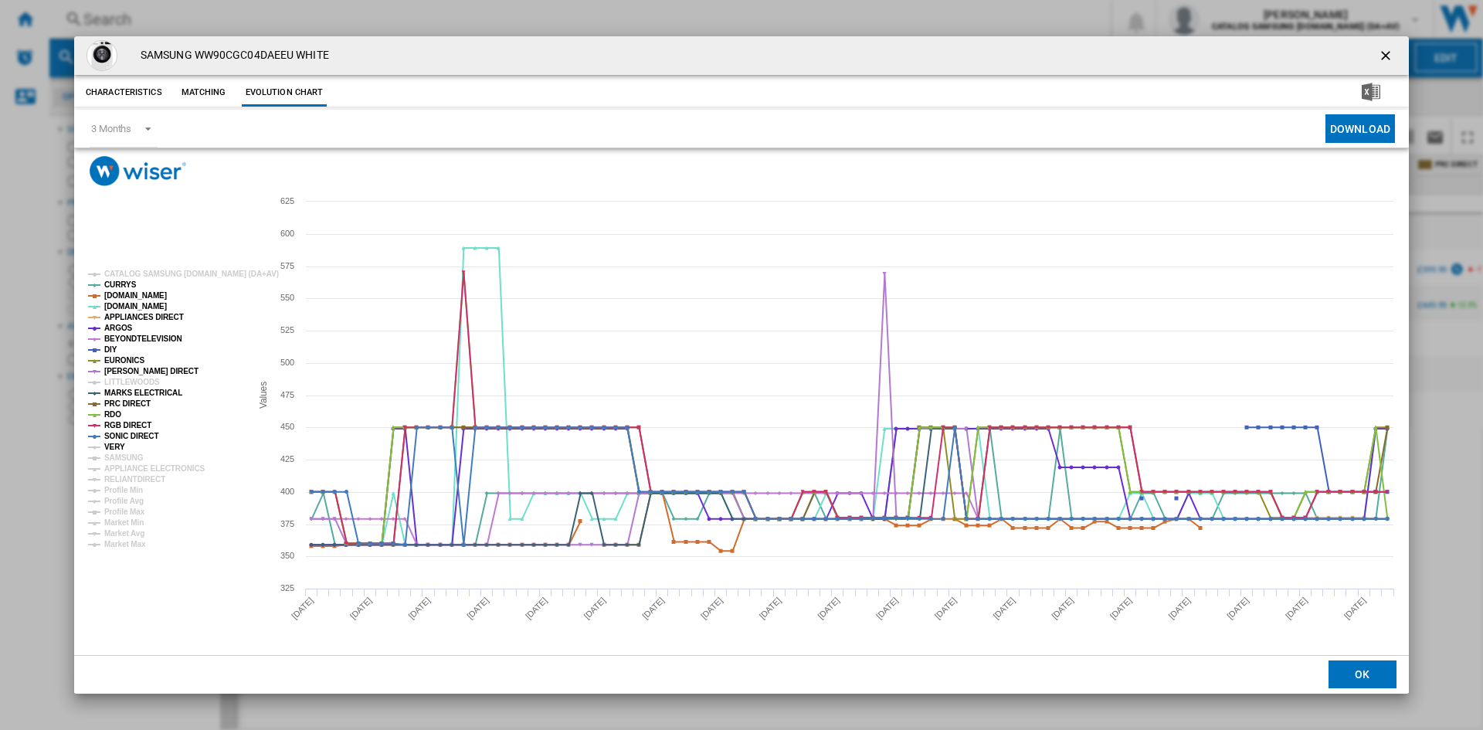
click at [117, 445] on tspan "VERY" at bounding box center [114, 447] width 21 height 8
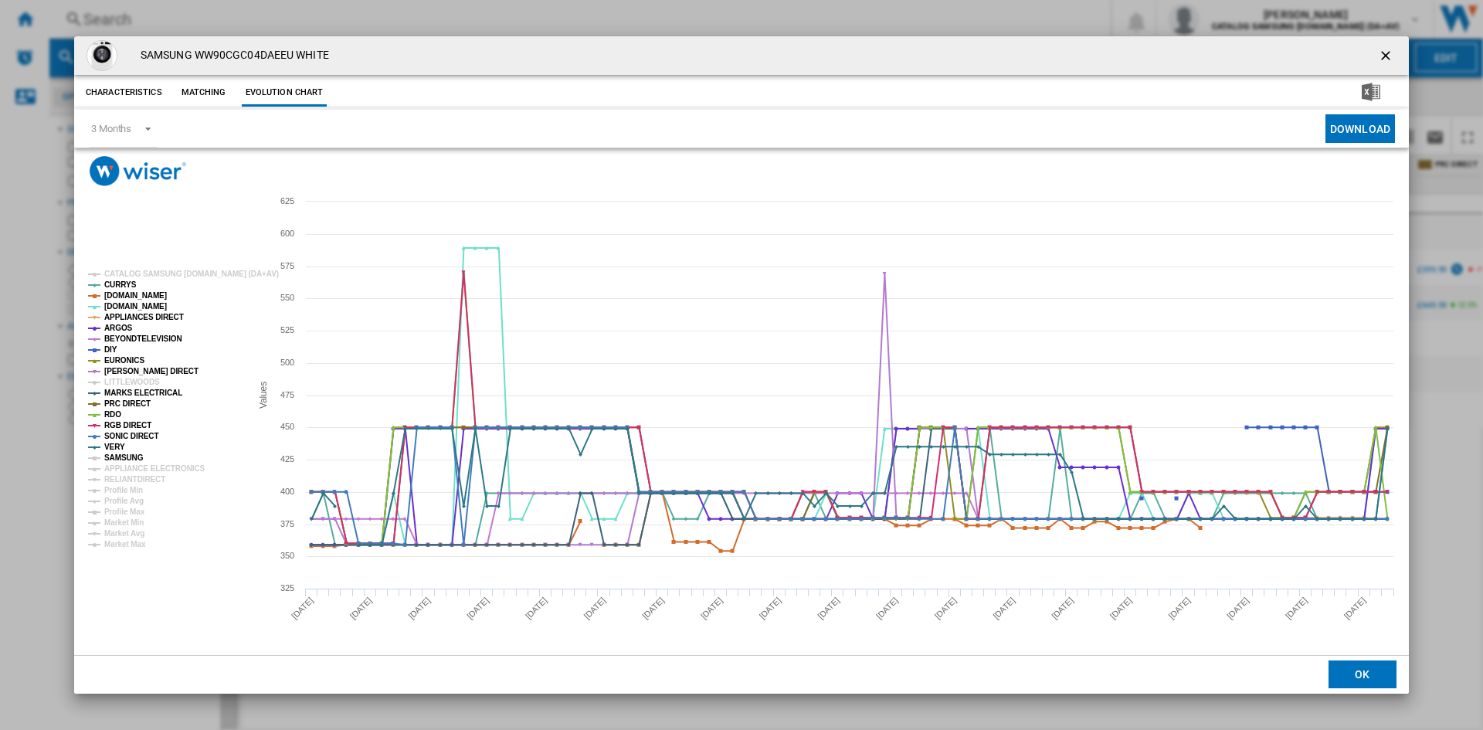
click at [124, 453] on tspan "SAMSUNG" at bounding box center [123, 457] width 39 height 8
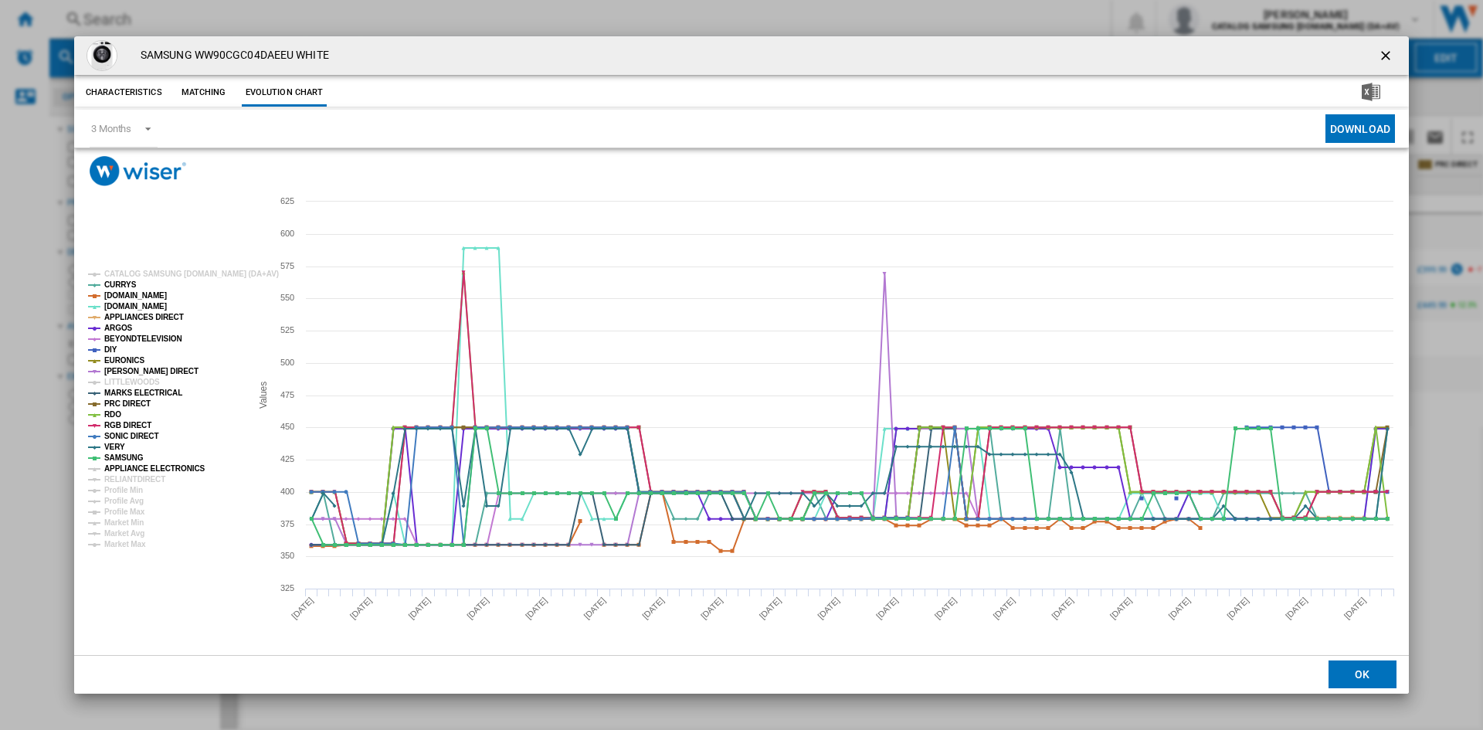
click at [138, 468] on tspan "APPLIANCE ELECTRONICS" at bounding box center [154, 468] width 101 height 8
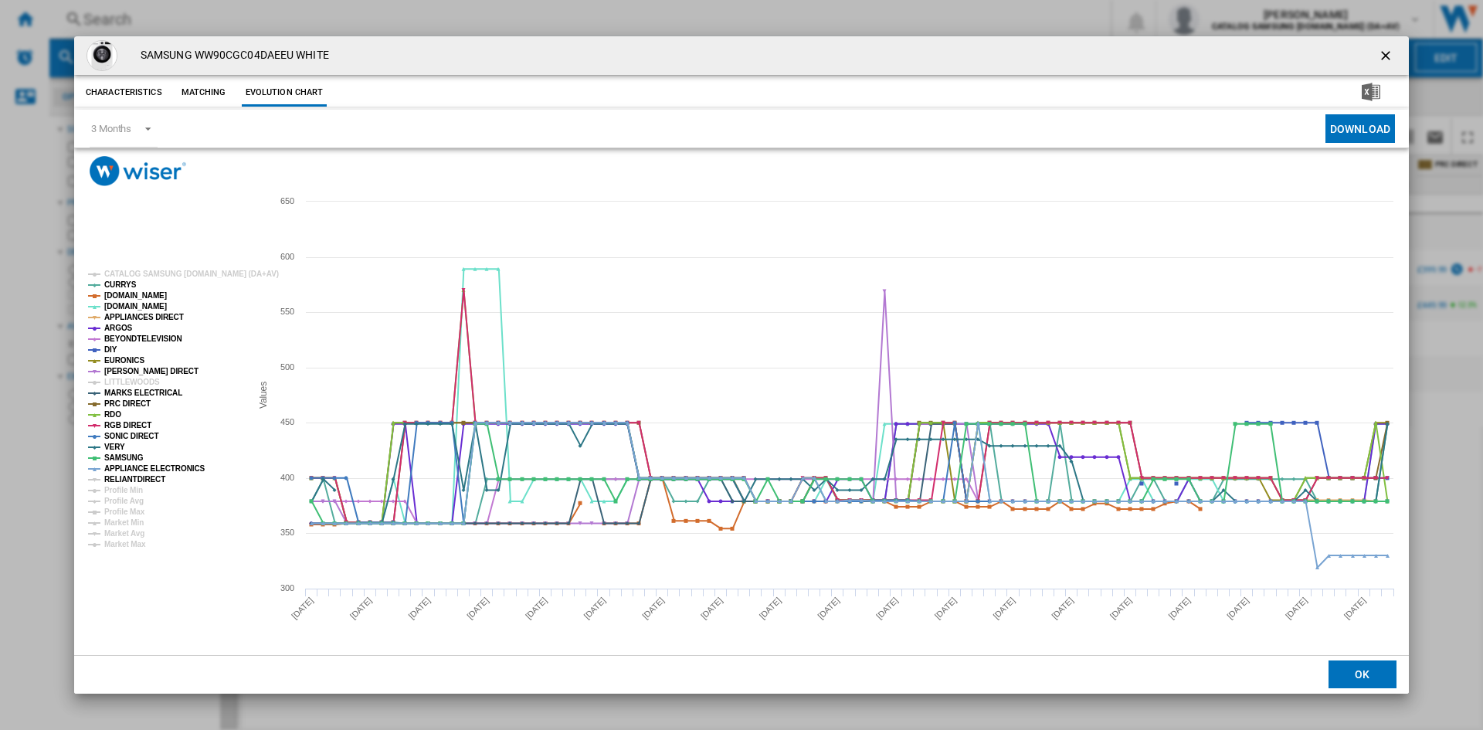
click at [139, 479] on tspan "RELIANTDIRECT" at bounding box center [134, 479] width 61 height 8
click at [1391, 58] on ng-md-icon "getI18NText('BUTTONS.CLOSE_DIALOG')" at bounding box center [1387, 57] width 19 height 19
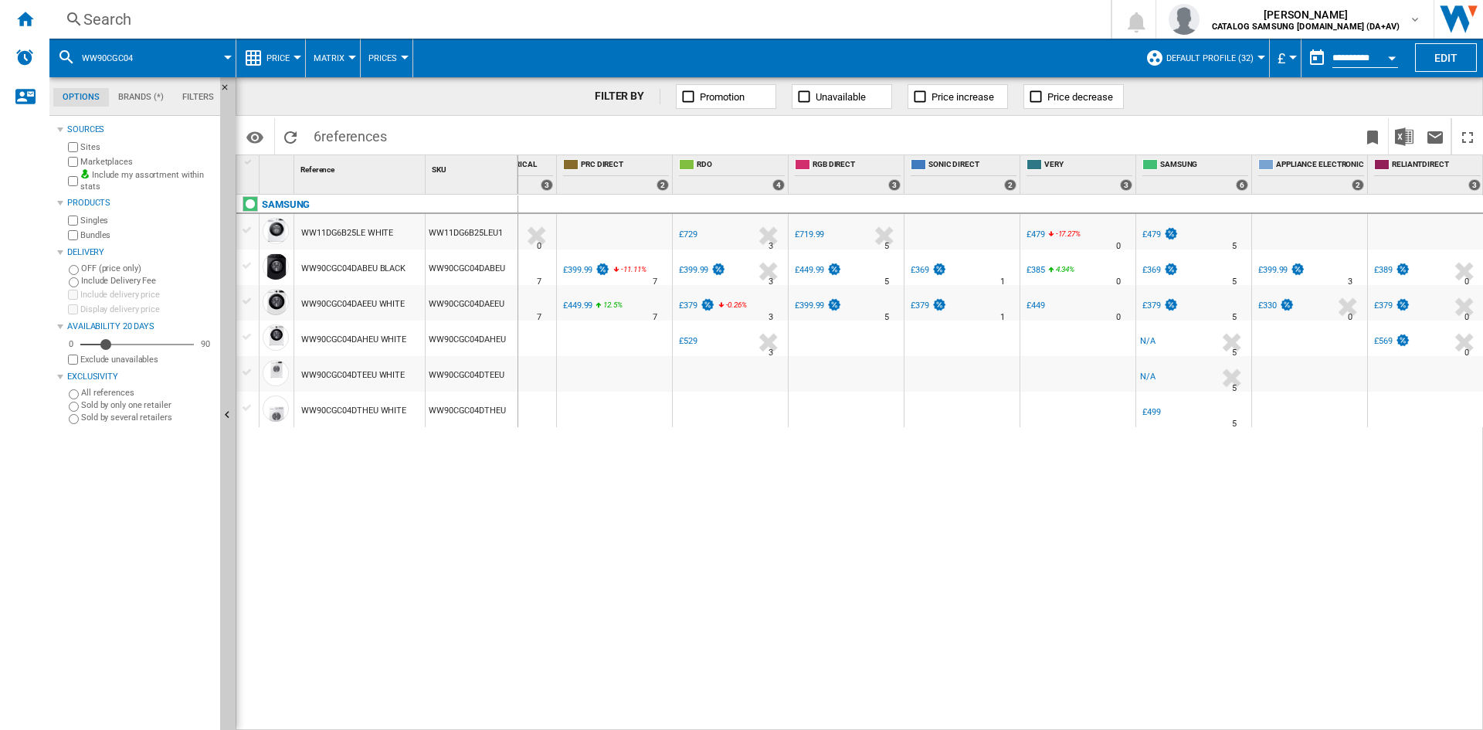
click at [1383, 305] on div "£379" at bounding box center [1383, 306] width 19 height 10
